Goal: Information Seeking & Learning: Learn about a topic

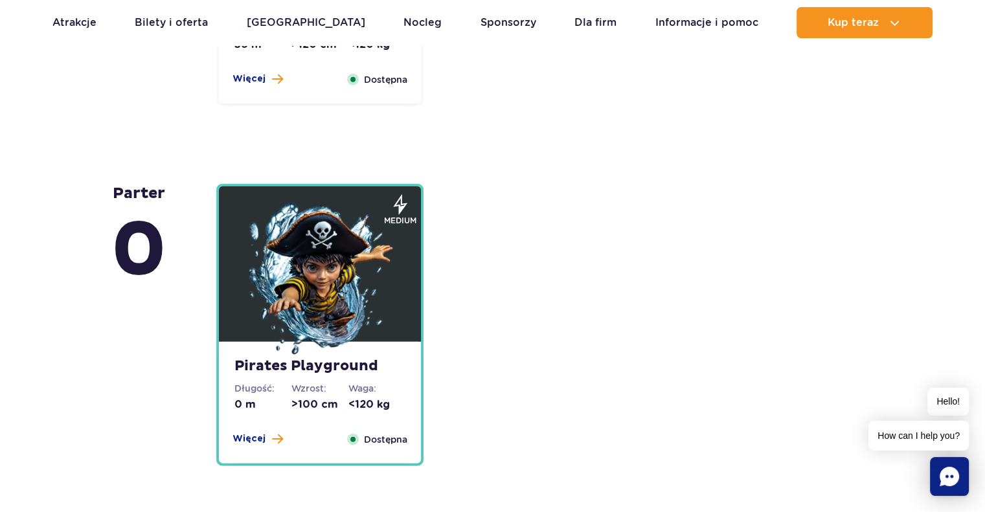
scroll to position [3304, 0]
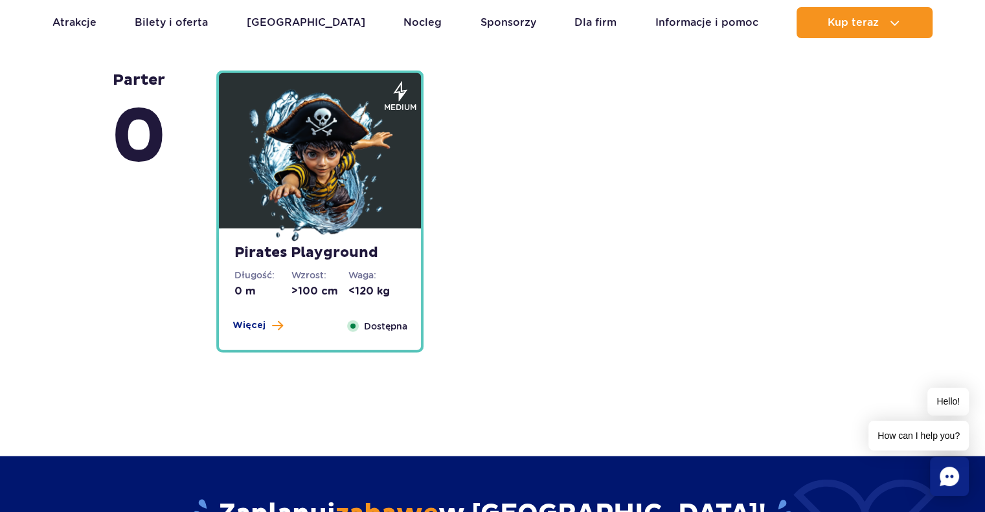
scroll to position [3304, 0]
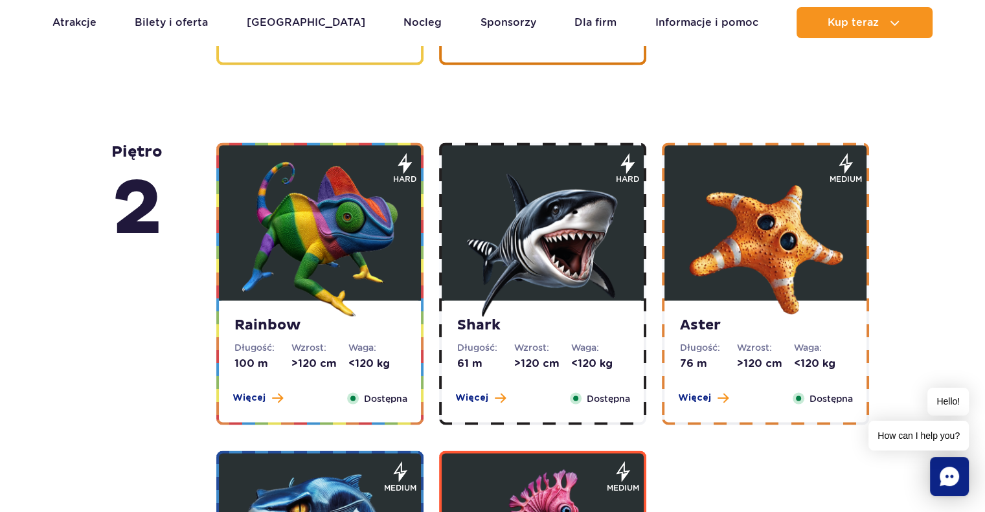
click at [500, 248] on img at bounding box center [542, 238] width 155 height 155
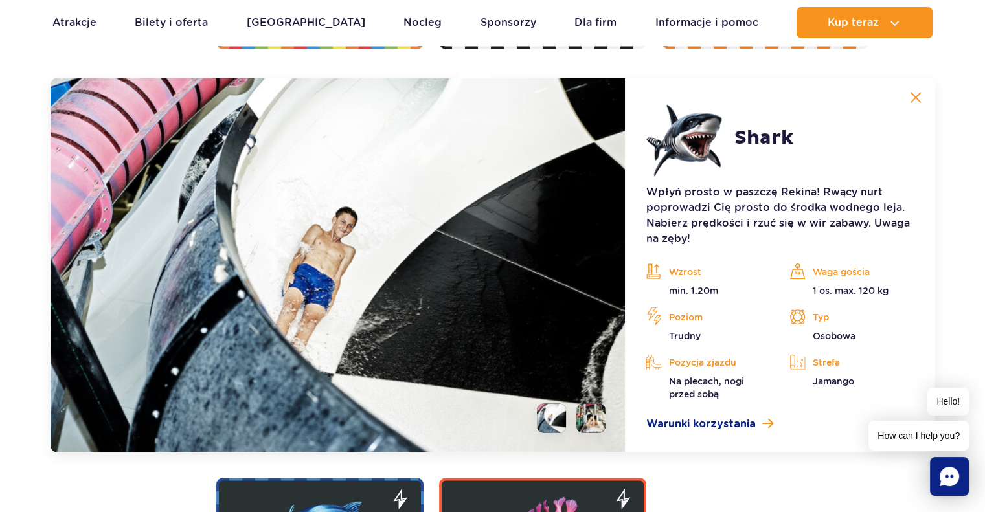
scroll to position [2773, 0]
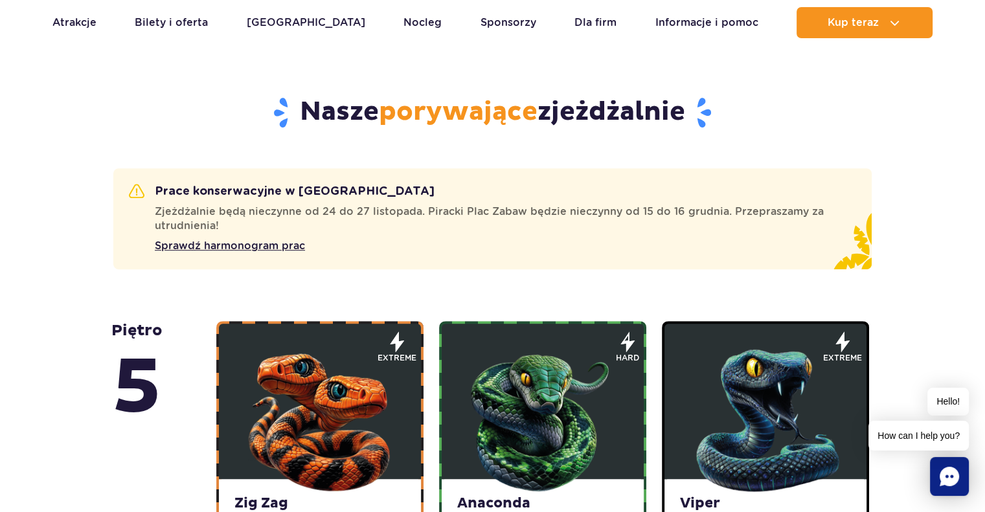
click at [299, 361] on img at bounding box center [319, 417] width 155 height 155
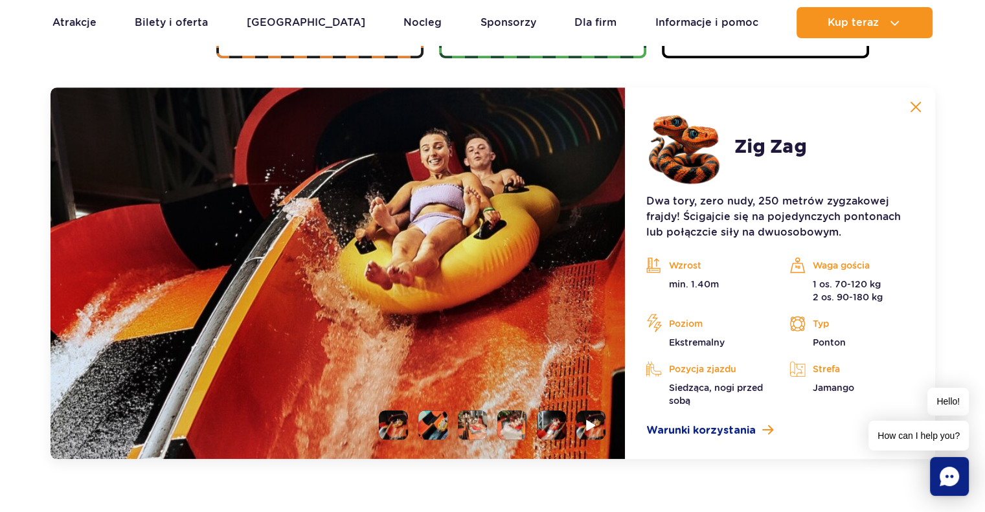
scroll to position [1190, 0]
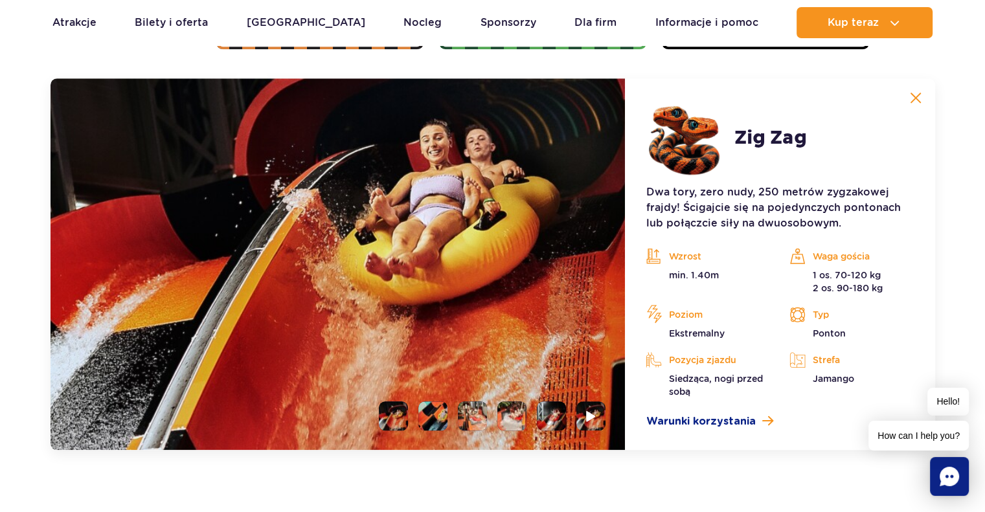
click at [385, 418] on li at bounding box center [393, 416] width 29 height 29
click at [419, 416] on li at bounding box center [433, 416] width 29 height 29
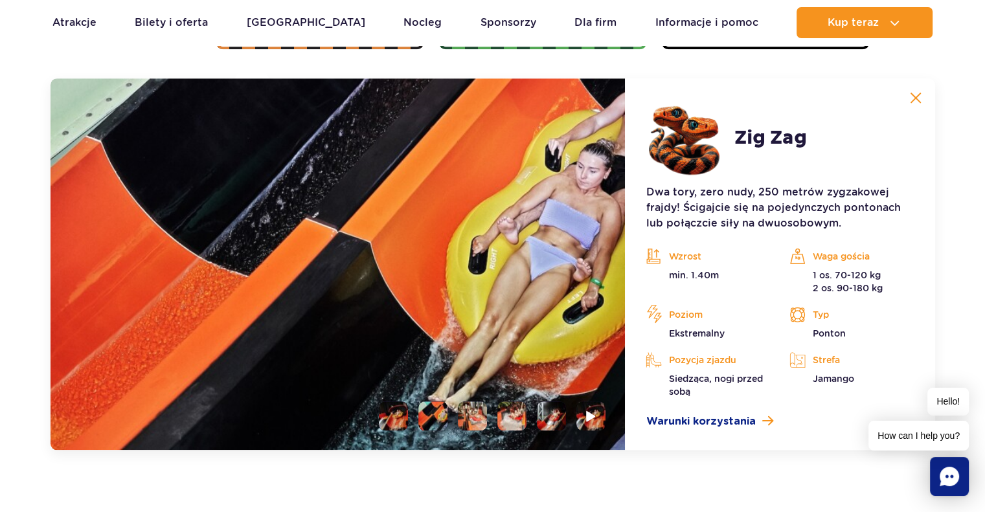
click at [472, 414] on li at bounding box center [472, 416] width 29 height 29
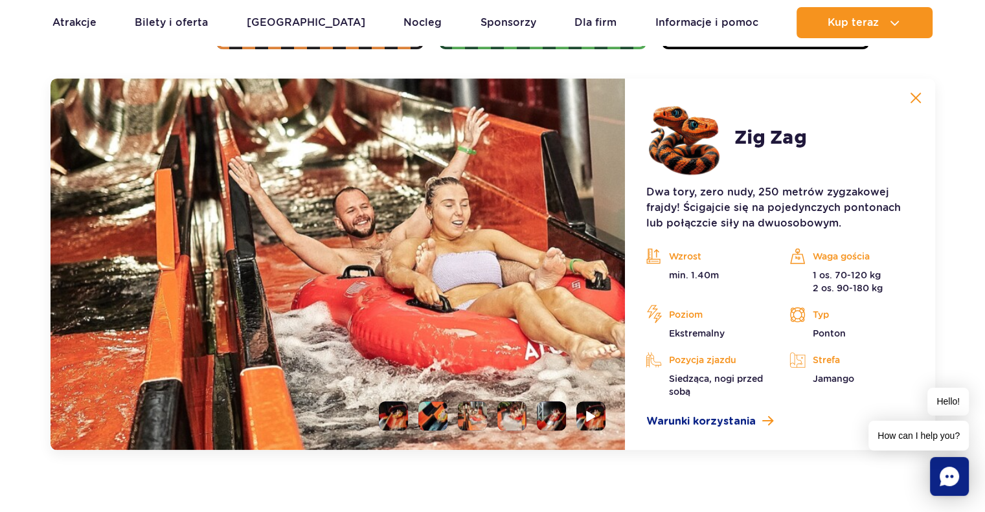
click at [508, 415] on li at bounding box center [512, 416] width 29 height 29
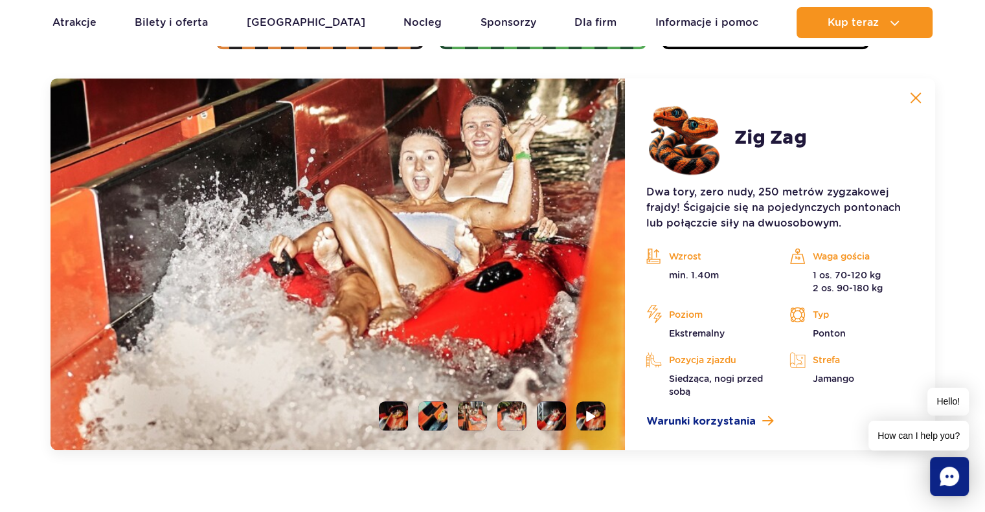
click at [553, 416] on li at bounding box center [551, 416] width 29 height 29
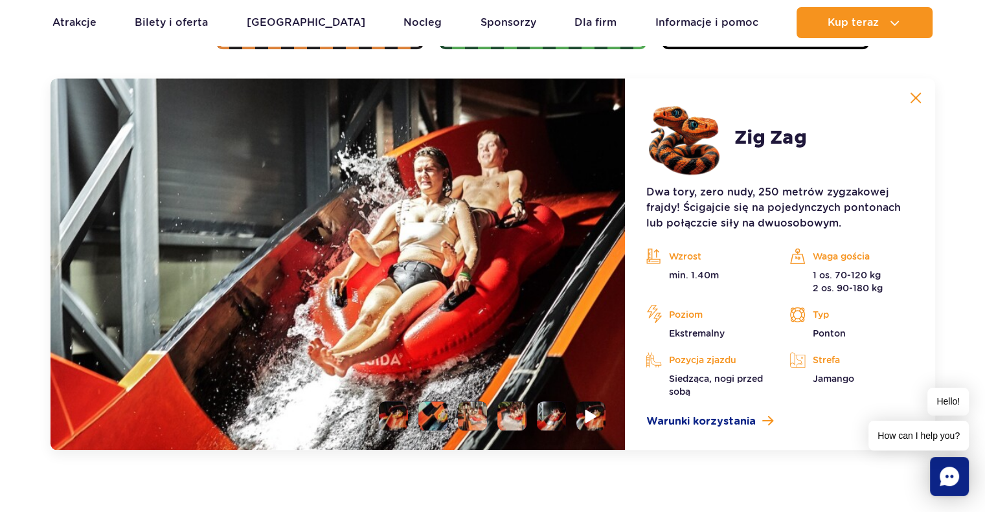
click at [586, 422] on img at bounding box center [592, 416] width 12 height 15
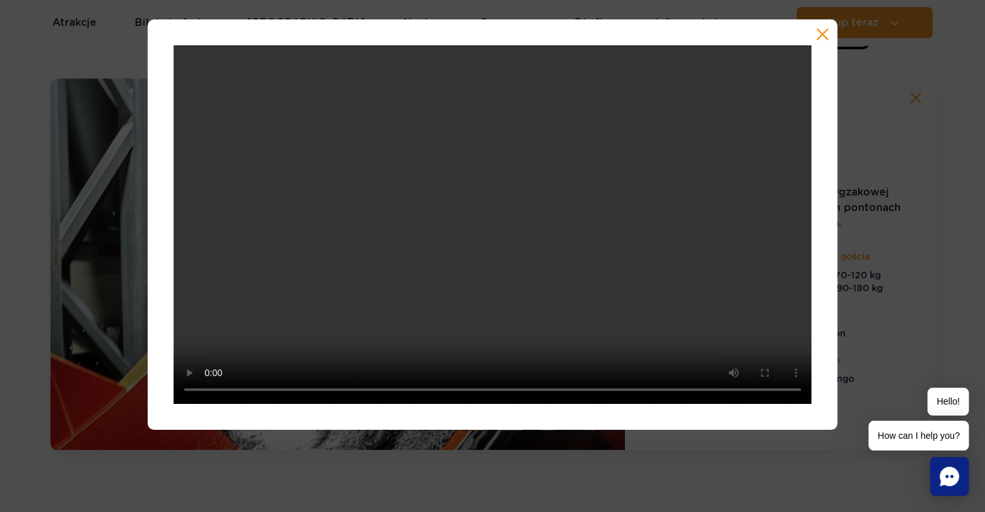
click at [827, 31] on button "button" at bounding box center [822, 34] width 13 height 13
